Goal: Information Seeking & Learning: Learn about a topic

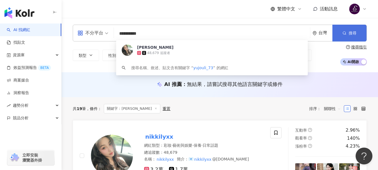
type input "**********"
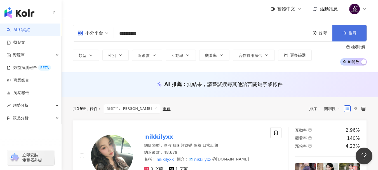
click at [351, 35] on span "搜尋" at bounding box center [352, 33] width 8 height 4
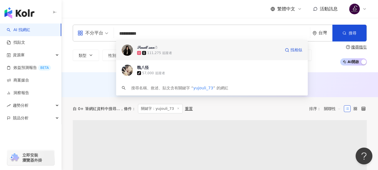
click at [127, 53] on img at bounding box center [127, 49] width 11 height 11
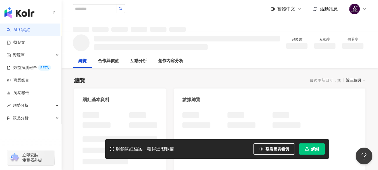
click at [309, 151] on button "解鎖" at bounding box center [312, 148] width 26 height 11
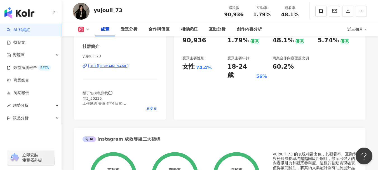
scroll to position [112, 0]
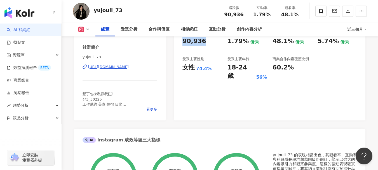
drag, startPoint x: 190, startPoint y: 41, endPoint x: 180, endPoint y: 41, distance: 10.3
click at [180, 41] on div "88 K-Score : 良好 近期一到三個月發文頻率正常，且漲粉率與互動率高。 查看說明 追蹤數 90,936 互動率 1.79% 優秀 觀看率 48.1%…" at bounding box center [269, 58] width 191 height 126
